Goal: Information Seeking & Learning: Learn about a topic

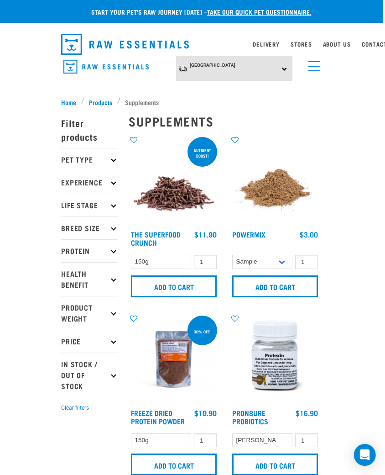
scroll to position [0, 2]
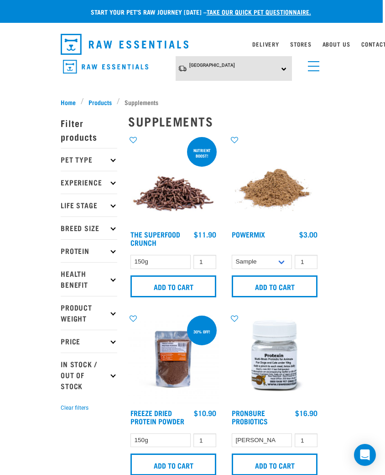
click at [302, 42] on link "Stores" at bounding box center [300, 43] width 21 height 3
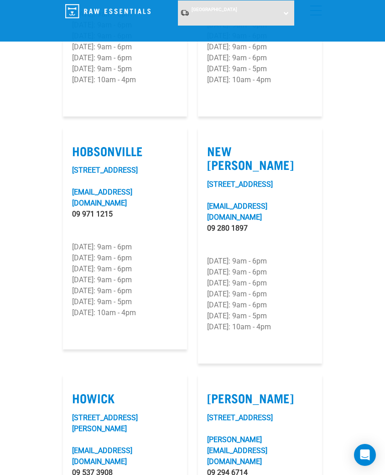
scroll to position [1031, 0]
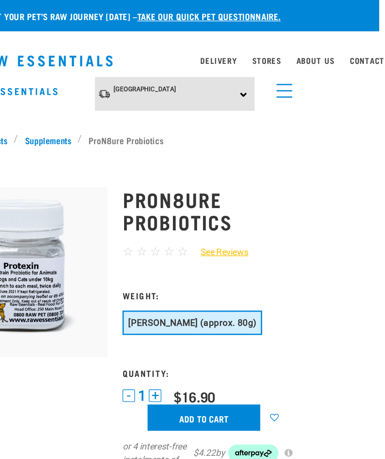
scroll to position [0, 5]
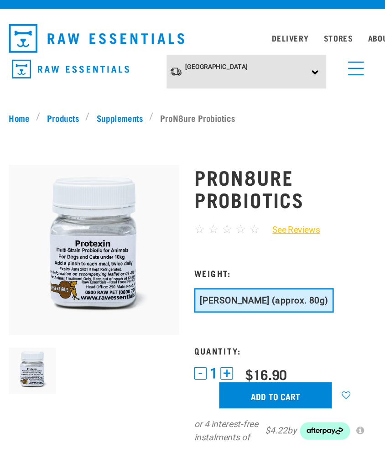
click at [82, 97] on link "Products" at bounding box center [98, 102] width 33 height 10
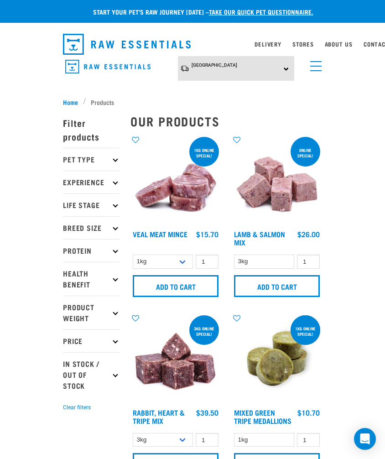
click at [83, 278] on p "Health Benefit" at bounding box center [91, 279] width 57 height 34
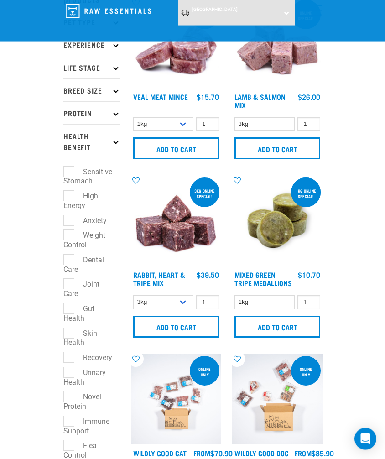
scroll to position [68, 0]
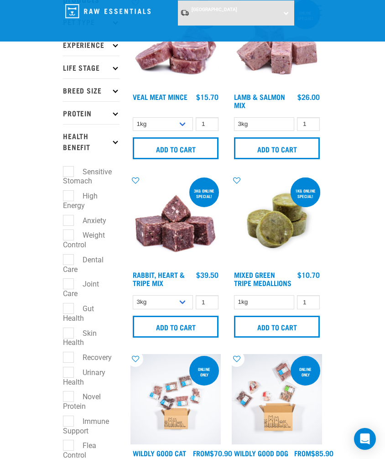
click at [75, 337] on label "Skin Health" at bounding box center [80, 338] width 34 height 21
click at [69, 335] on input "Skin Health" at bounding box center [66, 332] width 6 height 6
checkbox input "true"
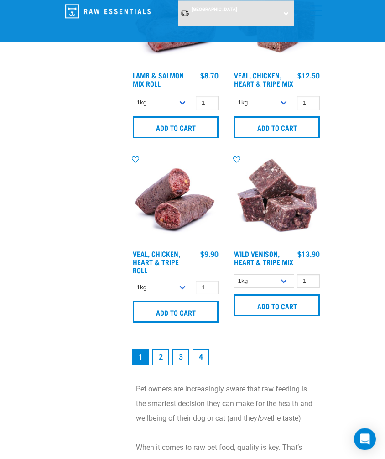
scroll to position [2593, 0]
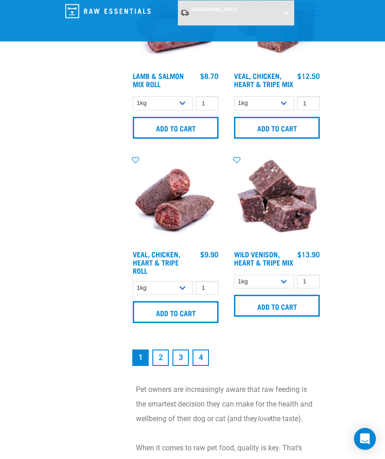
click at [157, 366] on link "2" at bounding box center [161, 358] width 16 height 16
click at [156, 350] on link "2" at bounding box center [161, 358] width 16 height 16
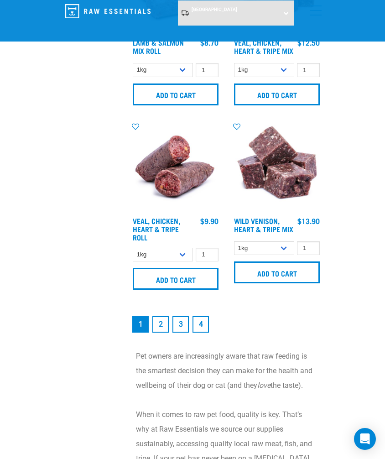
click at [156, 333] on link "2" at bounding box center [161, 324] width 16 height 16
click at [163, 333] on link "2" at bounding box center [161, 324] width 16 height 16
click at [157, 333] on link "2" at bounding box center [161, 324] width 16 height 16
click at [184, 333] on link "3" at bounding box center [181, 324] width 16 height 16
